Goal: Find specific page/section: Find specific page/section

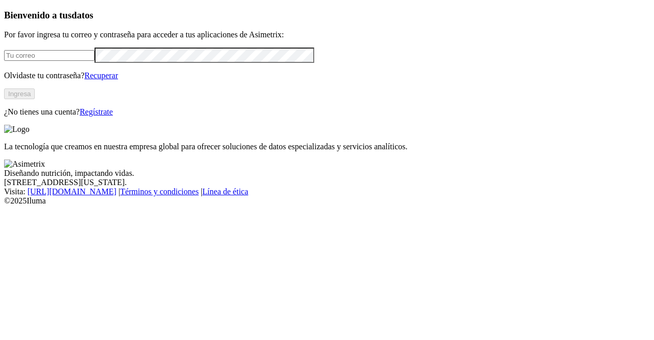
type input "[PERSON_NAME][EMAIL_ADDRESS][PERSON_NAME][DOMAIN_NAME]"
click at [35, 99] on button "Ingresa" at bounding box center [19, 93] width 31 height 11
